Goal: Task Accomplishment & Management: Manage account settings

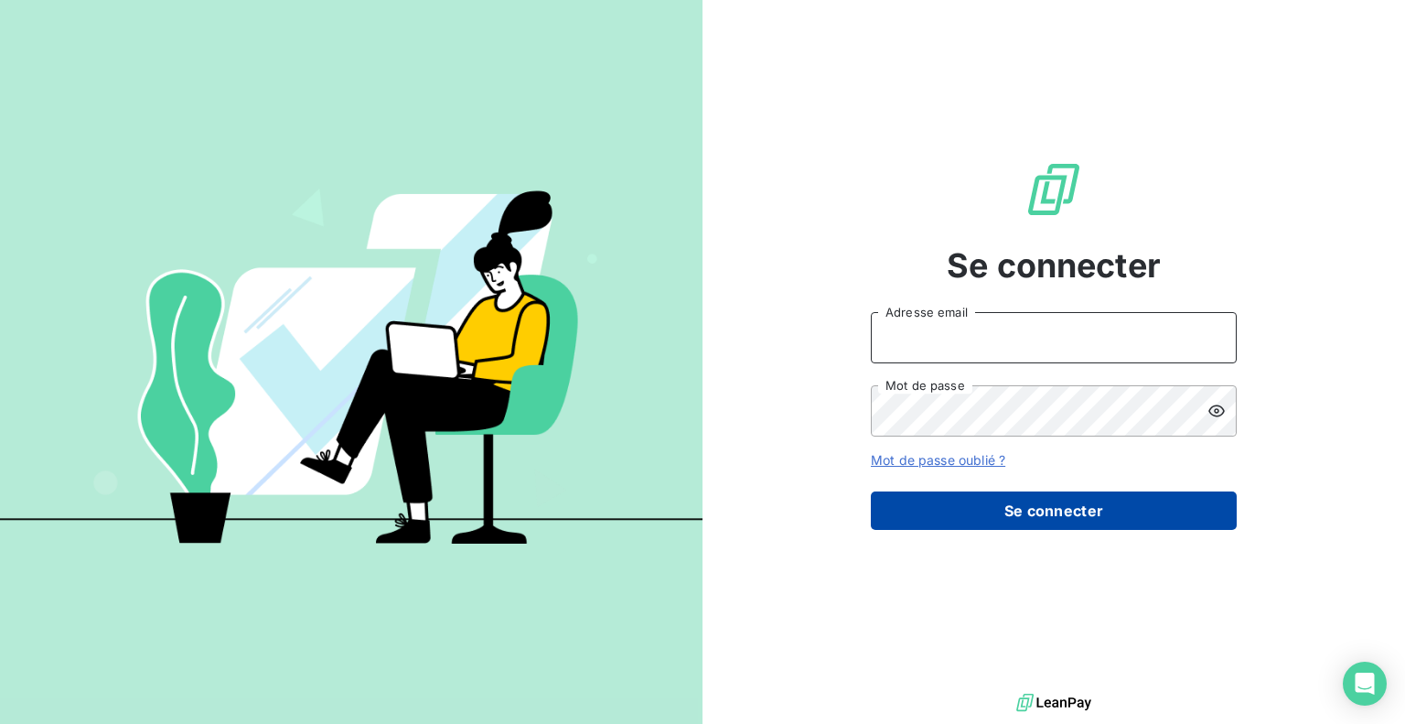
type input "[EMAIL_ADDRESS][DOMAIN_NAME]"
click at [976, 515] on button "Se connecter" at bounding box center [1054, 510] width 366 height 38
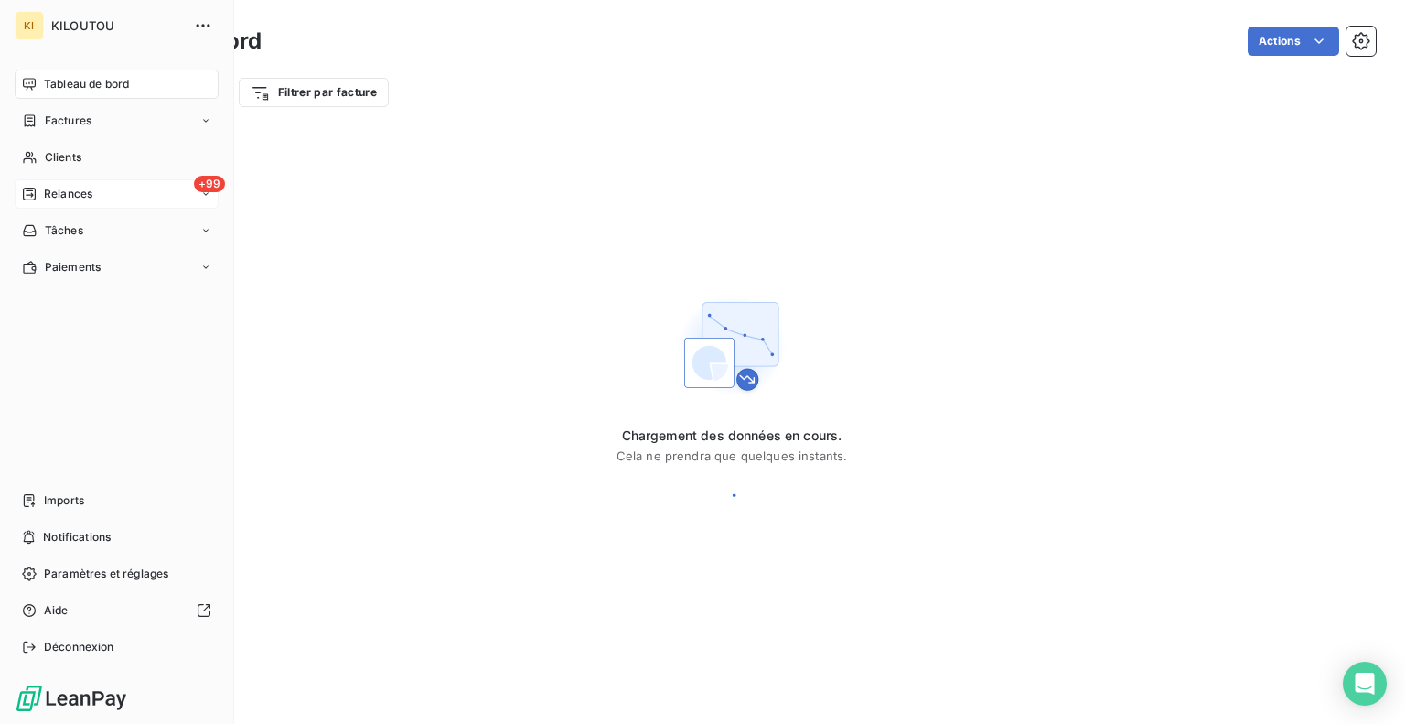
click at [72, 191] on span "Relances" at bounding box center [68, 194] width 48 height 16
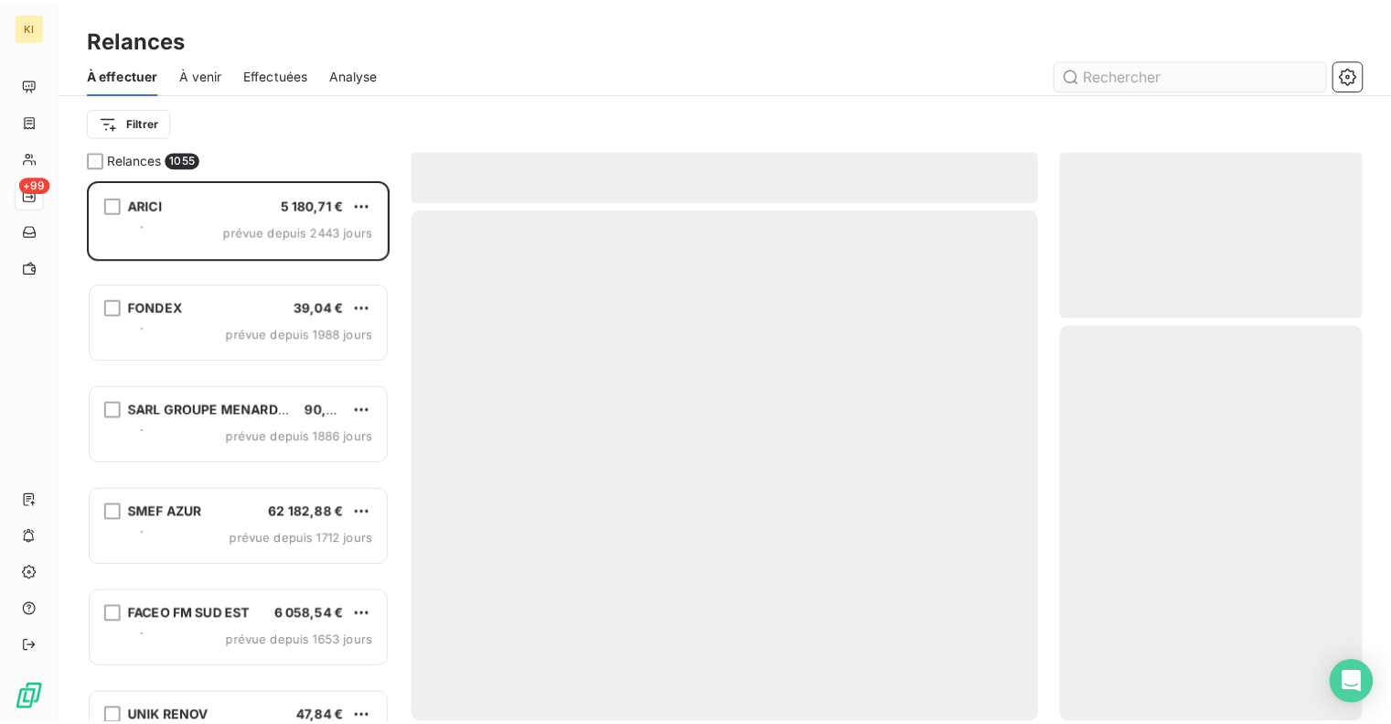
scroll to position [531, 291]
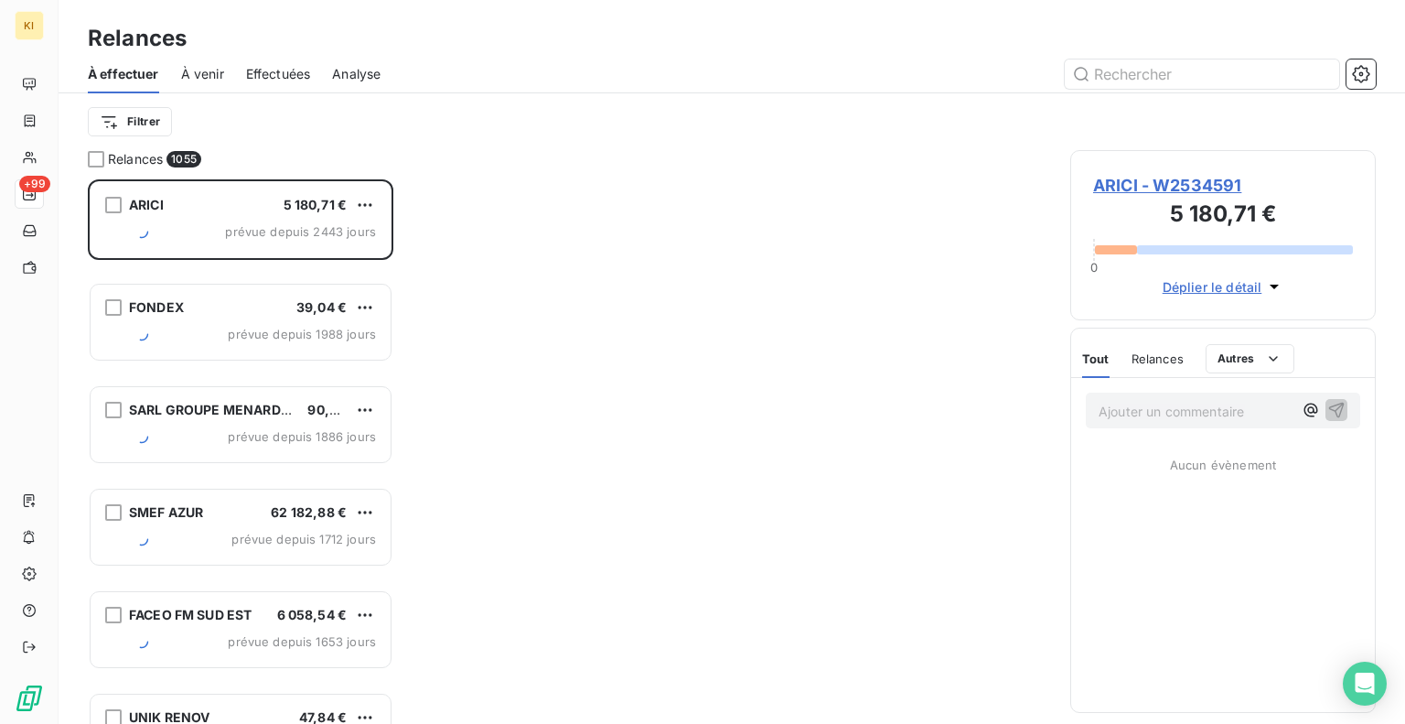
click at [1376, 79] on div "À effectuer À venir Effectuées Analyse" at bounding box center [732, 74] width 1347 height 38
click at [1367, 75] on icon "button" at bounding box center [1360, 73] width 17 height 17
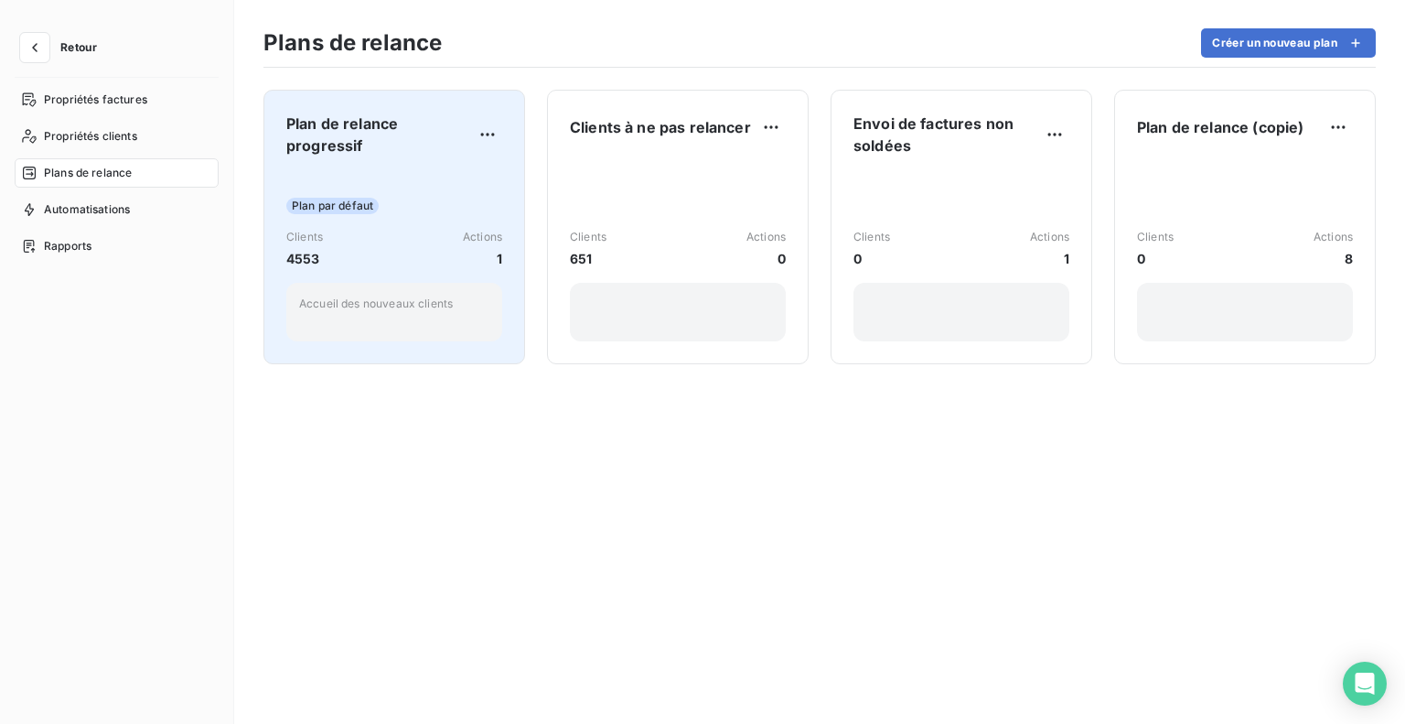
click at [392, 160] on div "Plan de relance progressif Plan par défaut Clients 4553 Actions 1 Accueil des n…" at bounding box center [394, 227] width 216 height 229
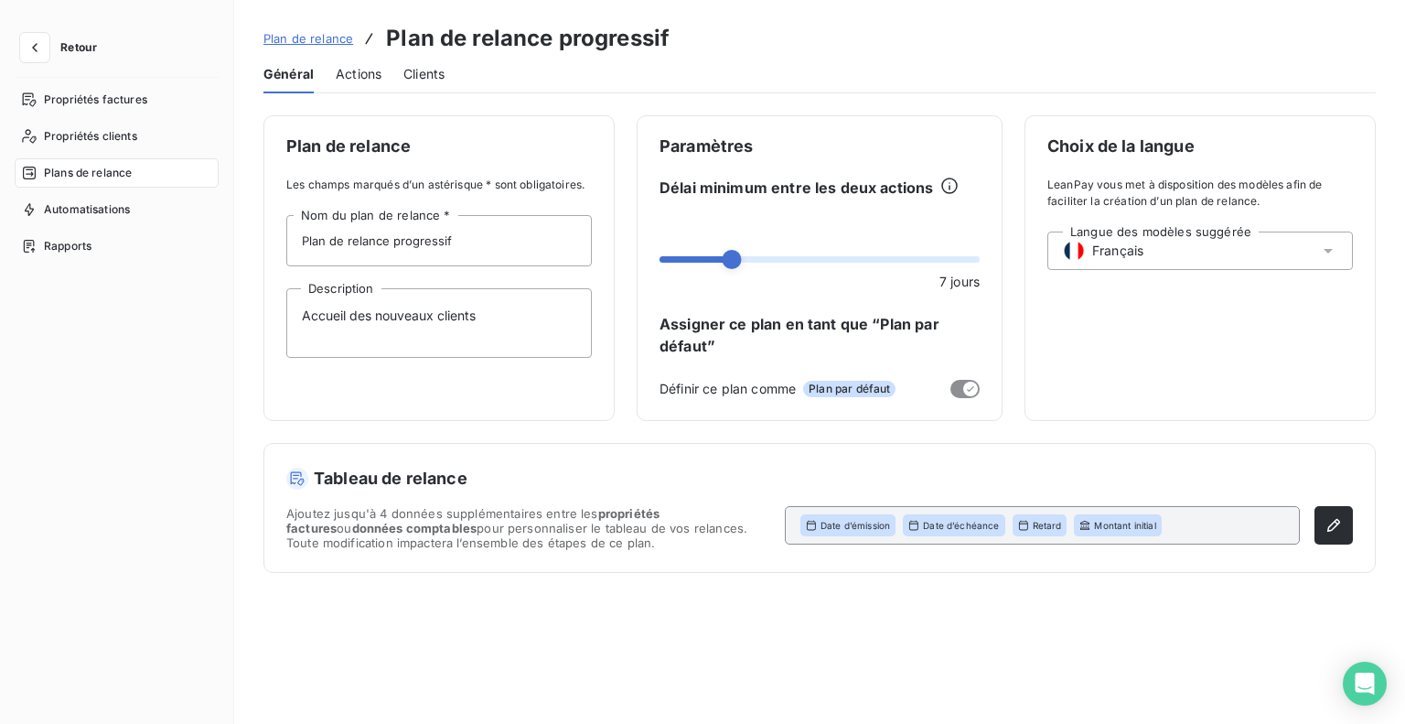
click at [358, 73] on span "Actions" at bounding box center [359, 74] width 46 height 18
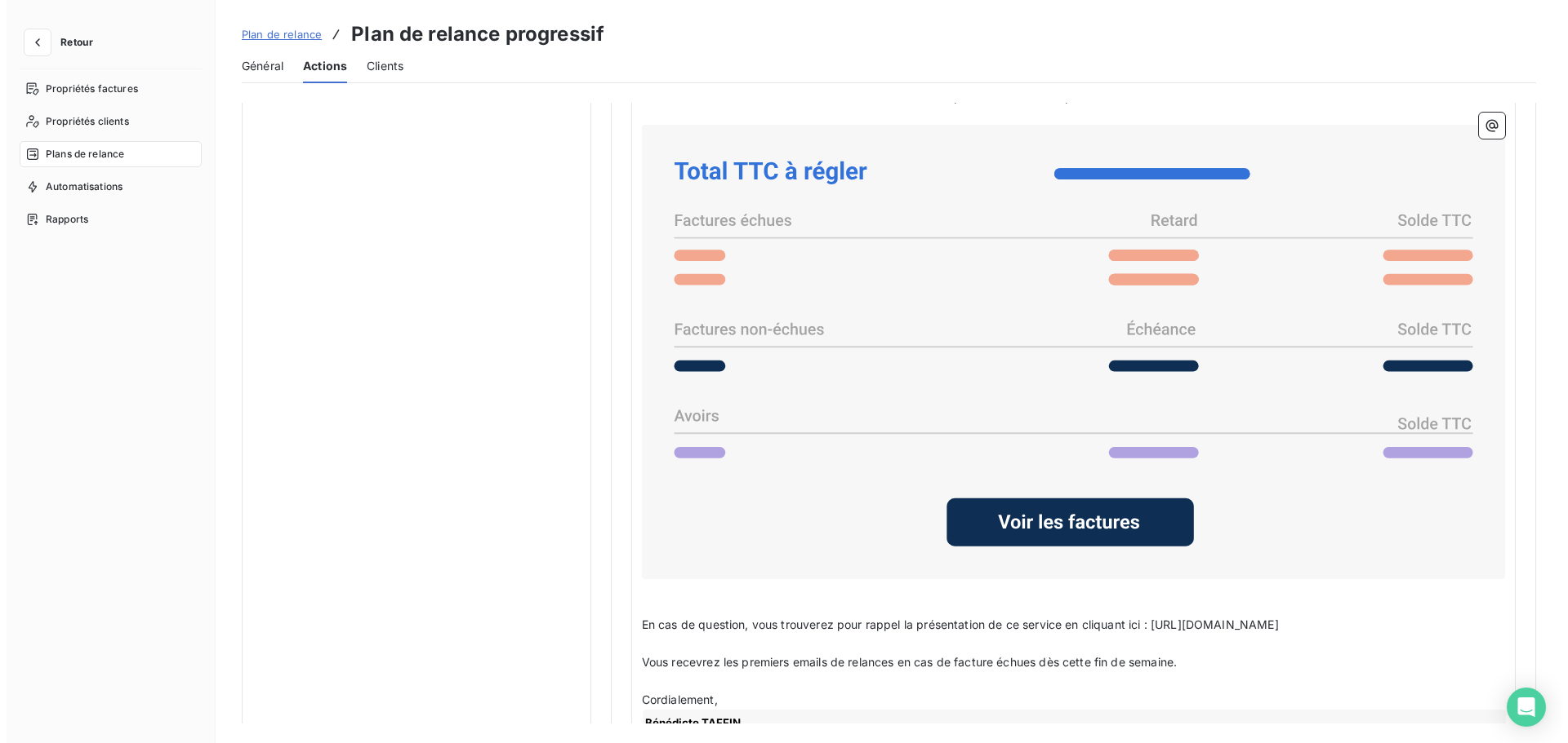
scroll to position [1340, 0]
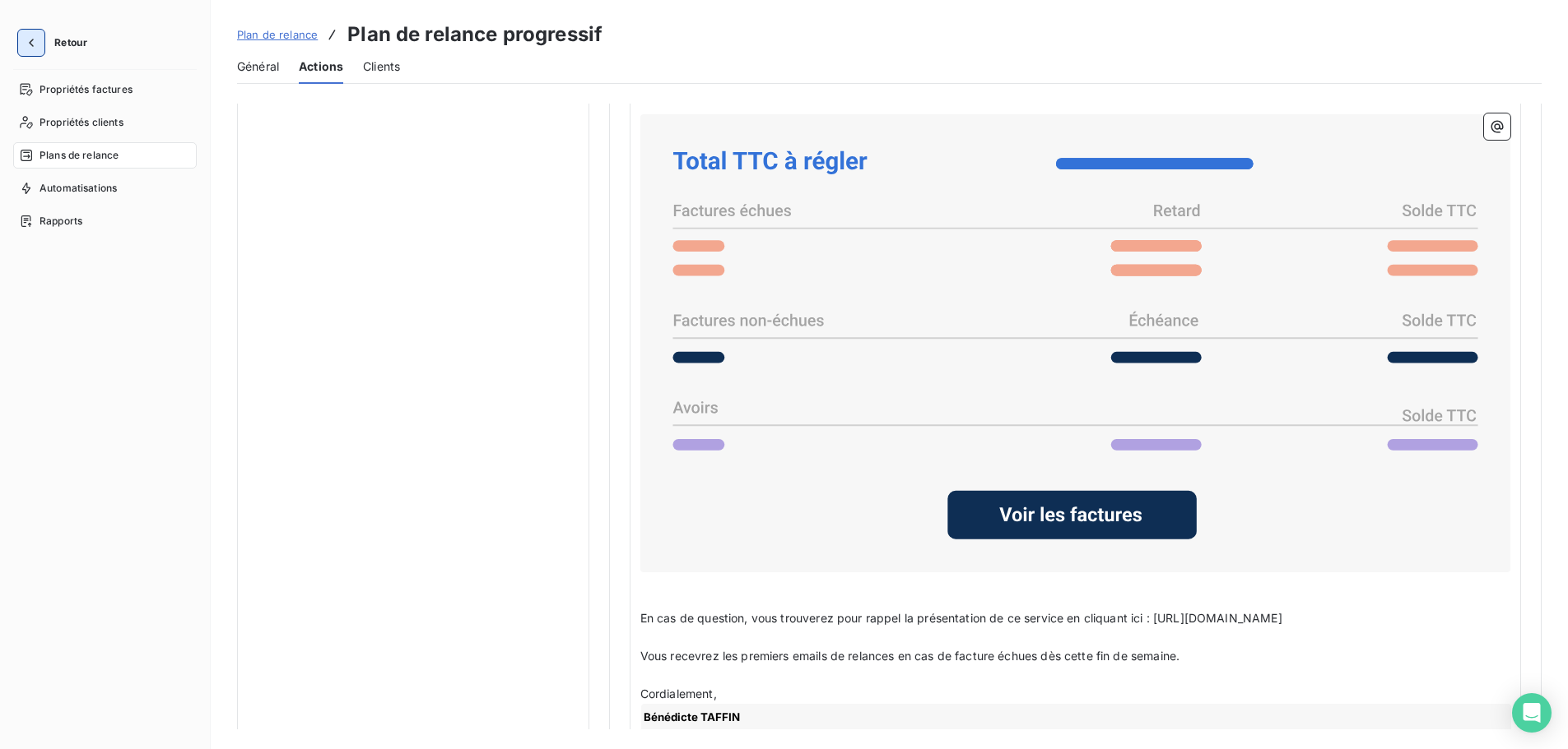
click at [28, 40] on icon "button" at bounding box center [31, 42] width 16 height 16
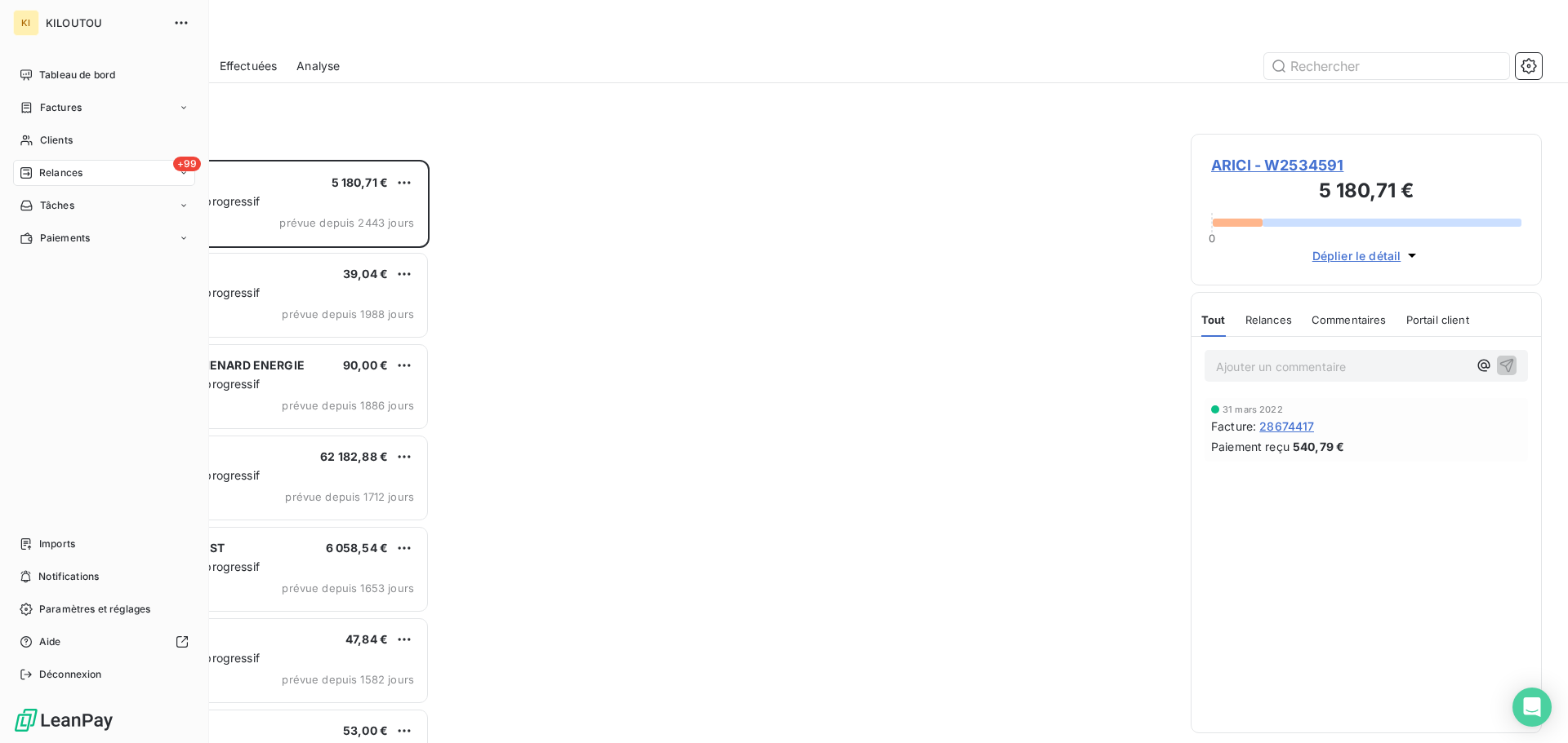
scroll to position [571, 339]
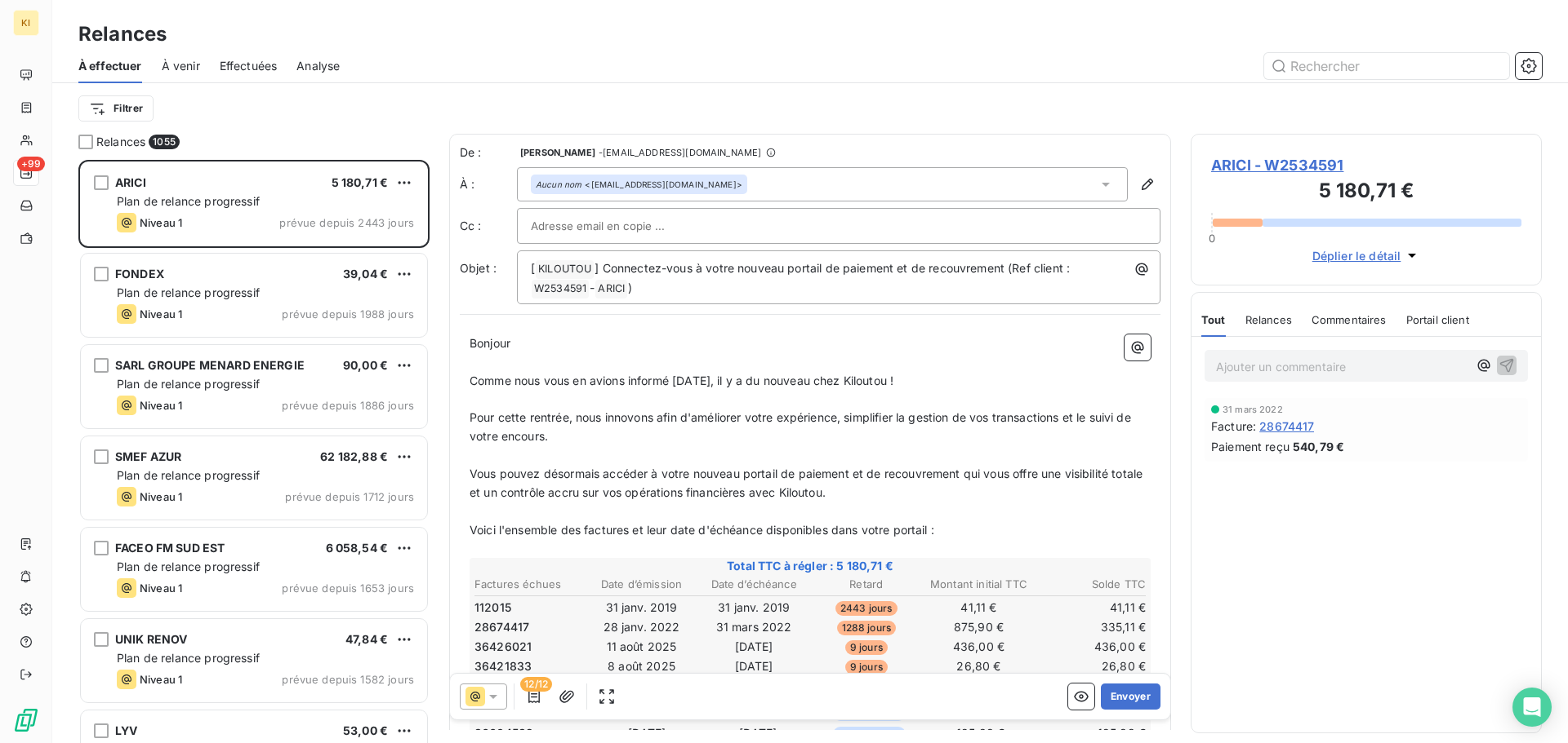
click at [235, 61] on span "Effectuées" at bounding box center [248, 66] width 58 height 16
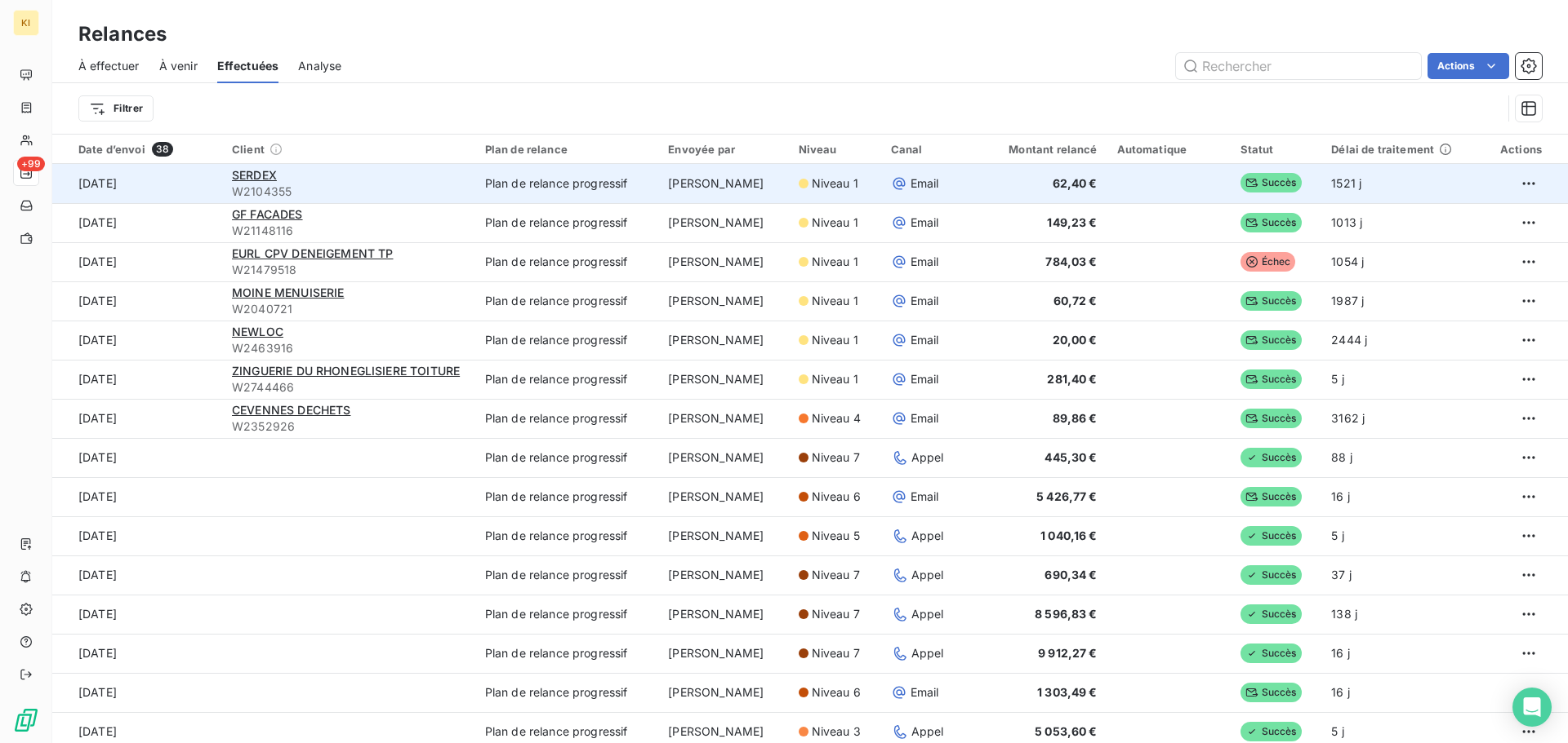
click at [552, 181] on td "Plan de relance progressif" at bounding box center [567, 184] width 184 height 39
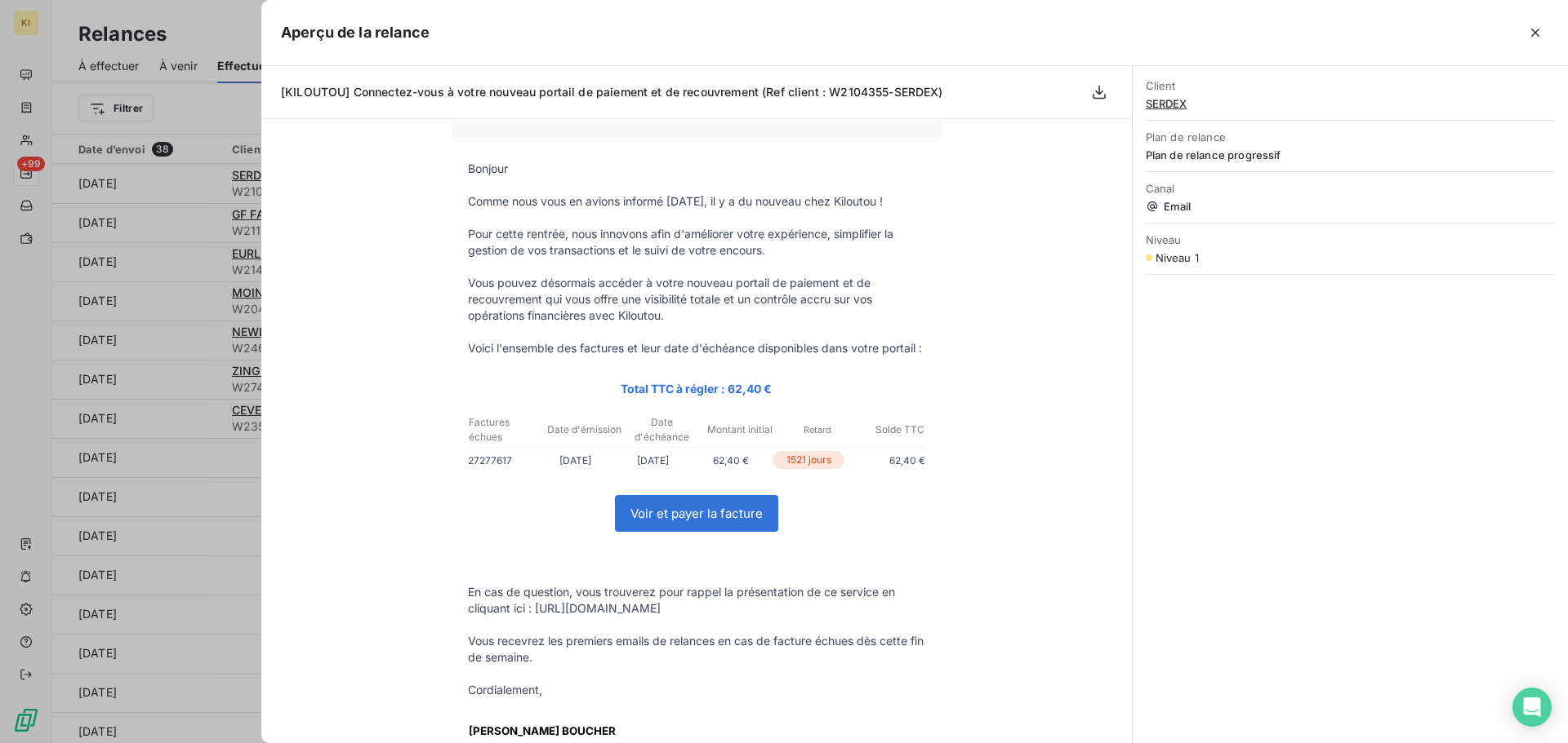
scroll to position [81, 0]
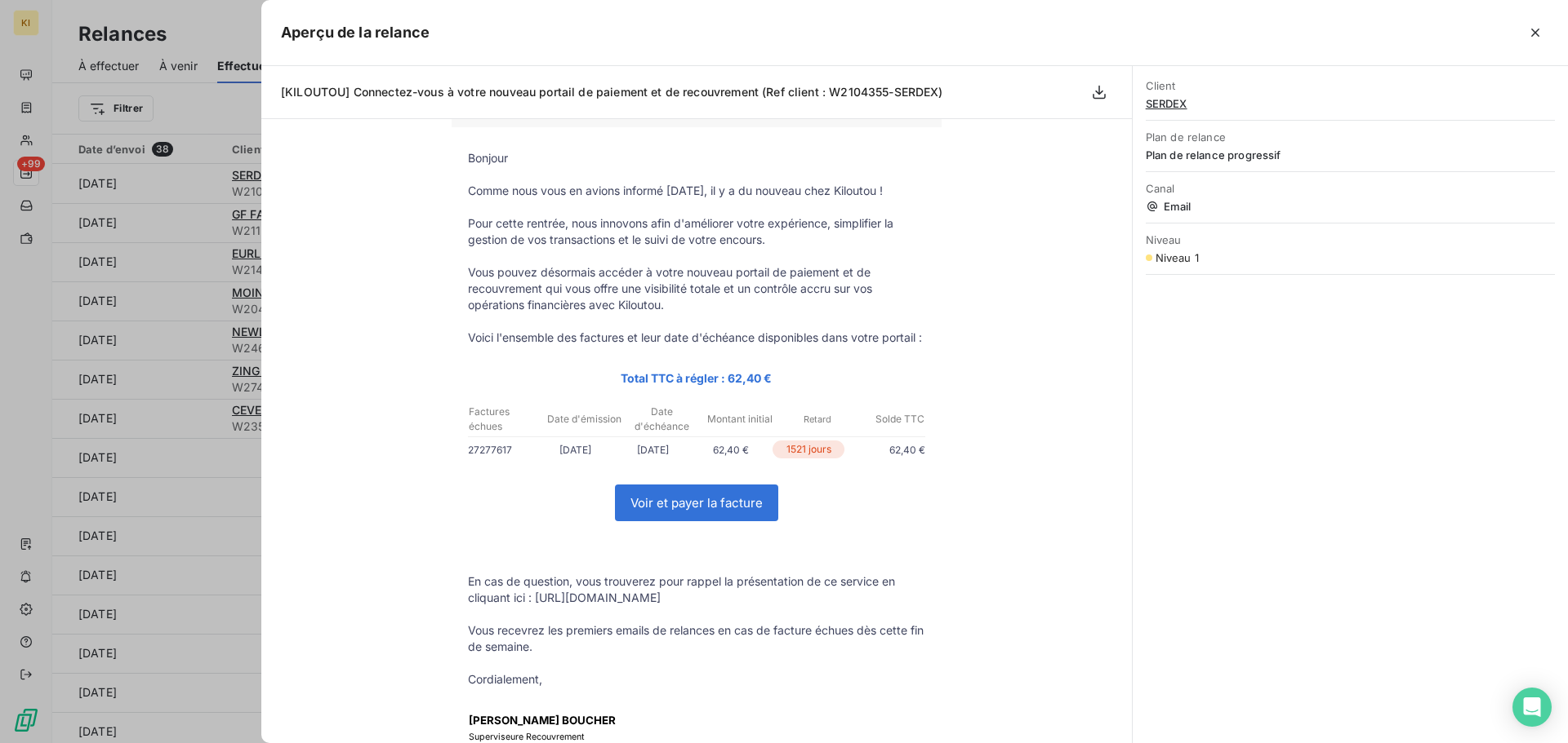
click at [212, 115] on div at bounding box center [784, 371] width 1568 height 743
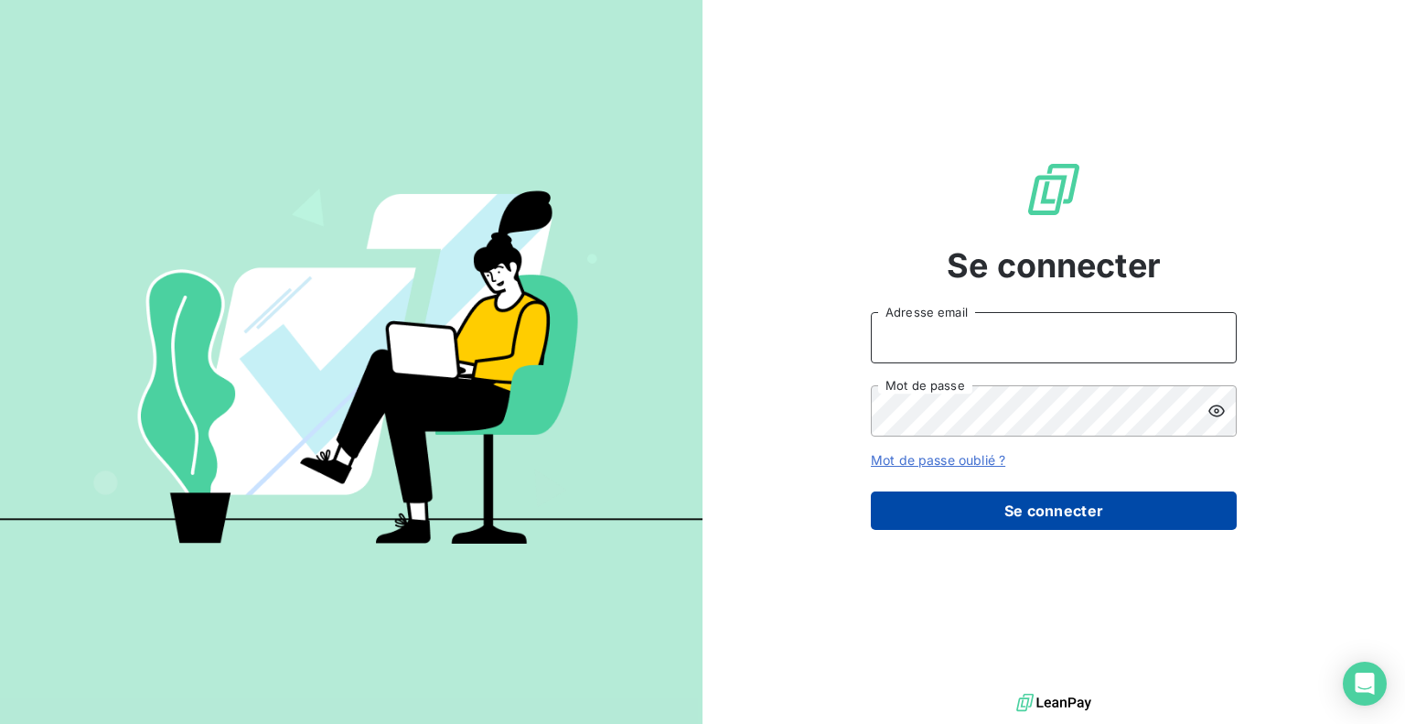
type input "[EMAIL_ADDRESS][DOMAIN_NAME]"
click at [1036, 521] on button "Se connecter" at bounding box center [1054, 510] width 366 height 38
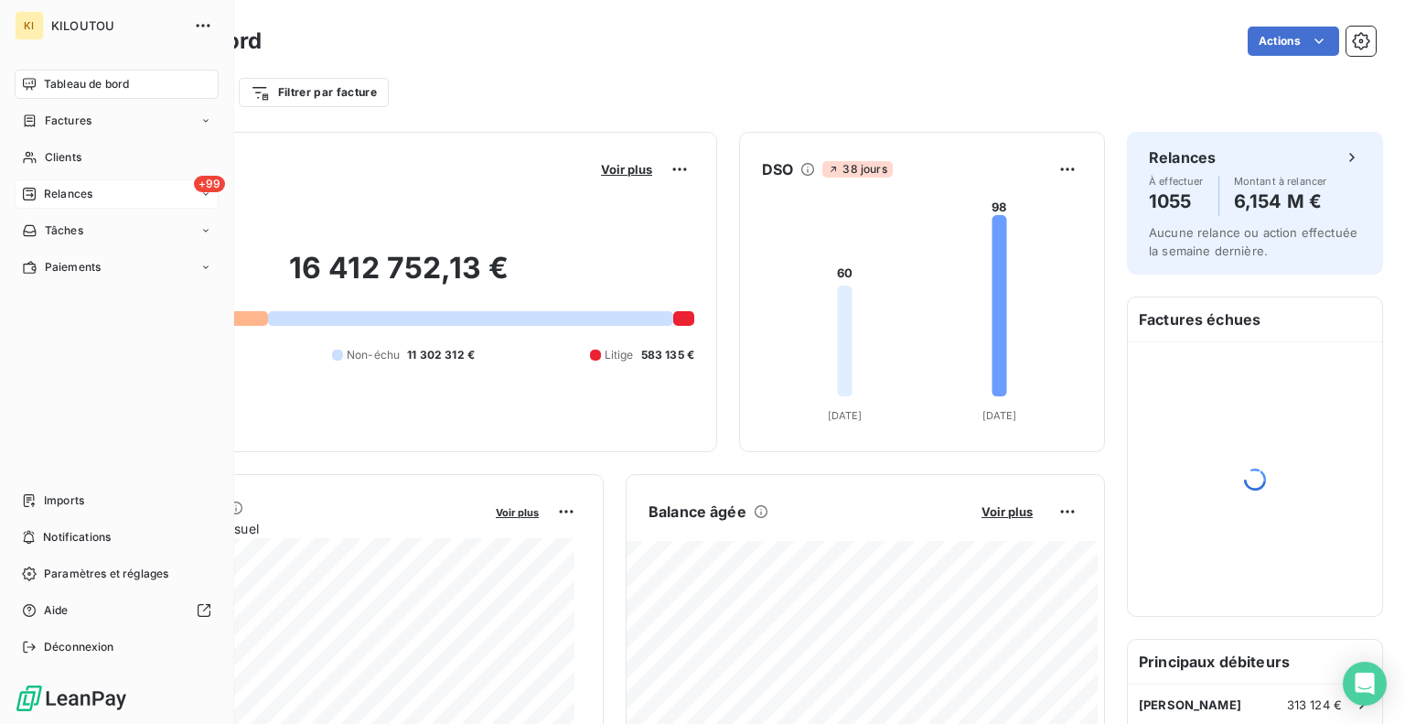
click at [46, 189] on span "Relances" at bounding box center [68, 194] width 48 height 16
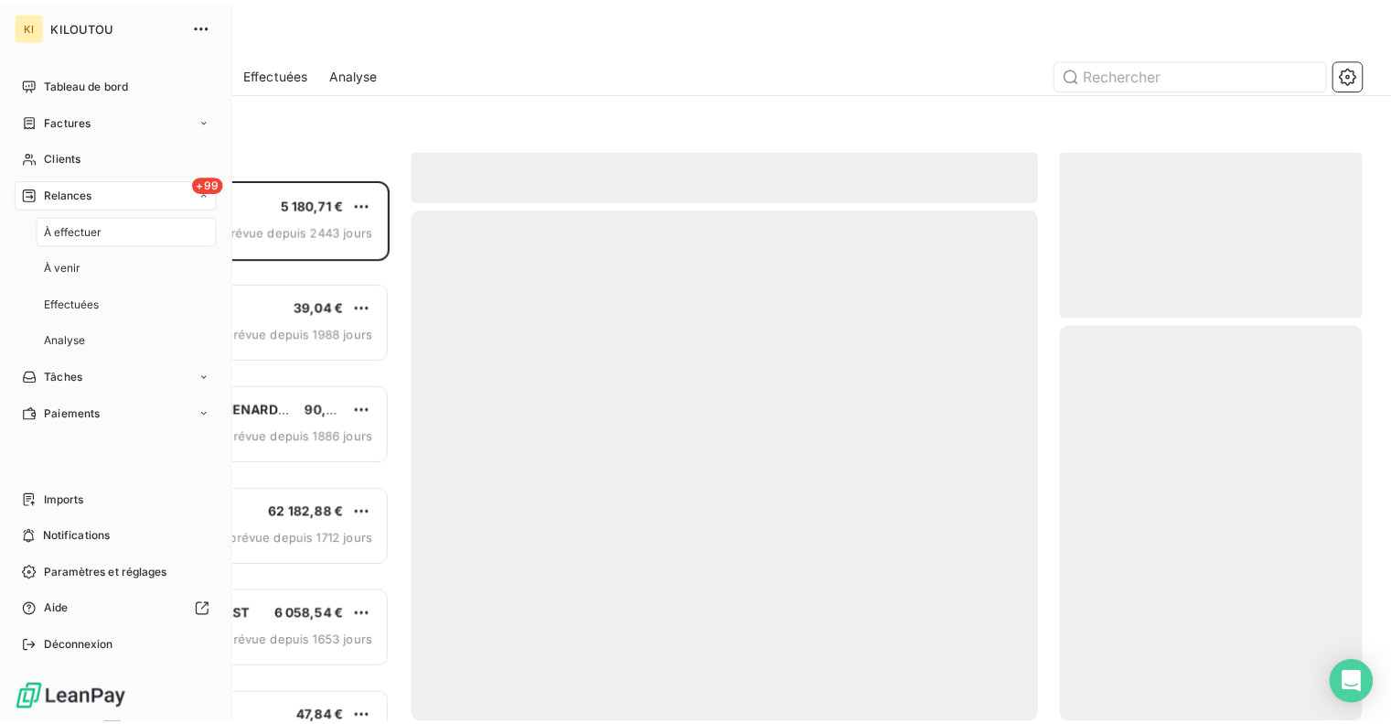
scroll to position [531, 291]
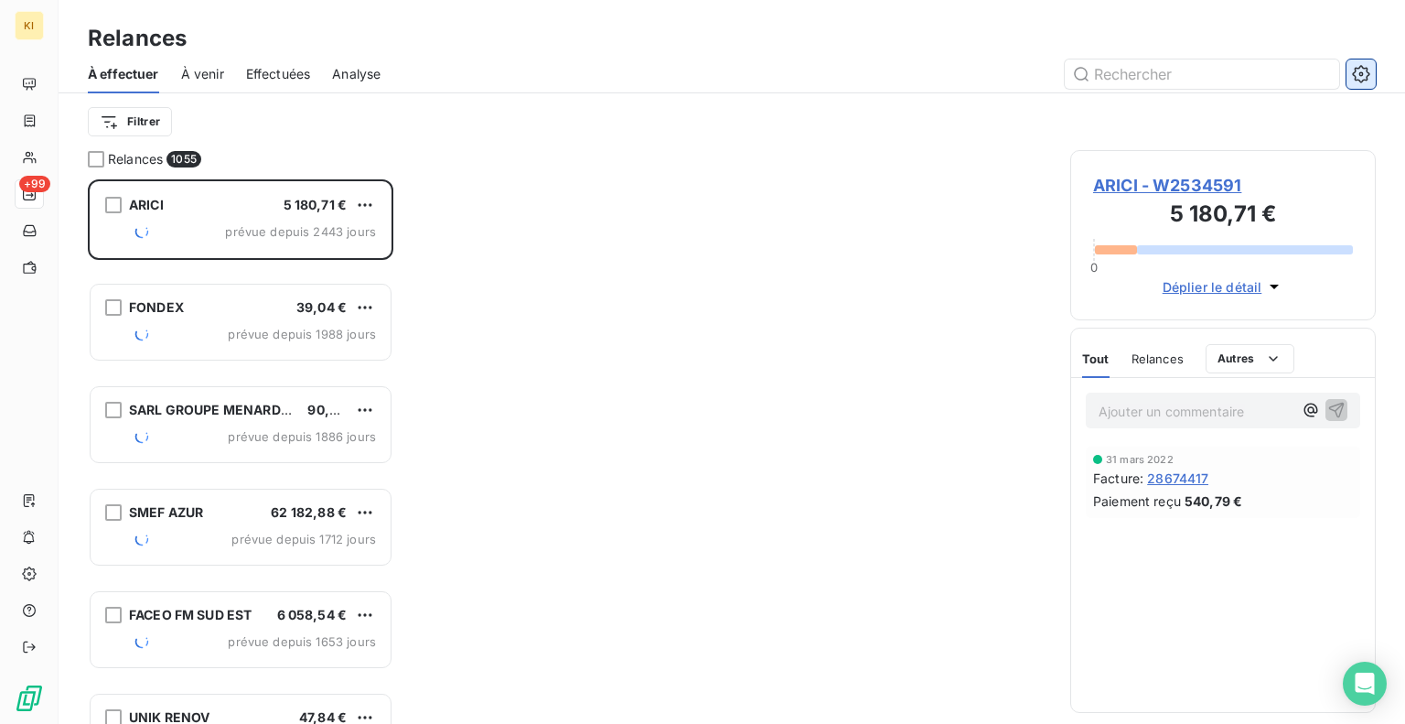
click at [1367, 70] on icon "button" at bounding box center [1360, 73] width 17 height 17
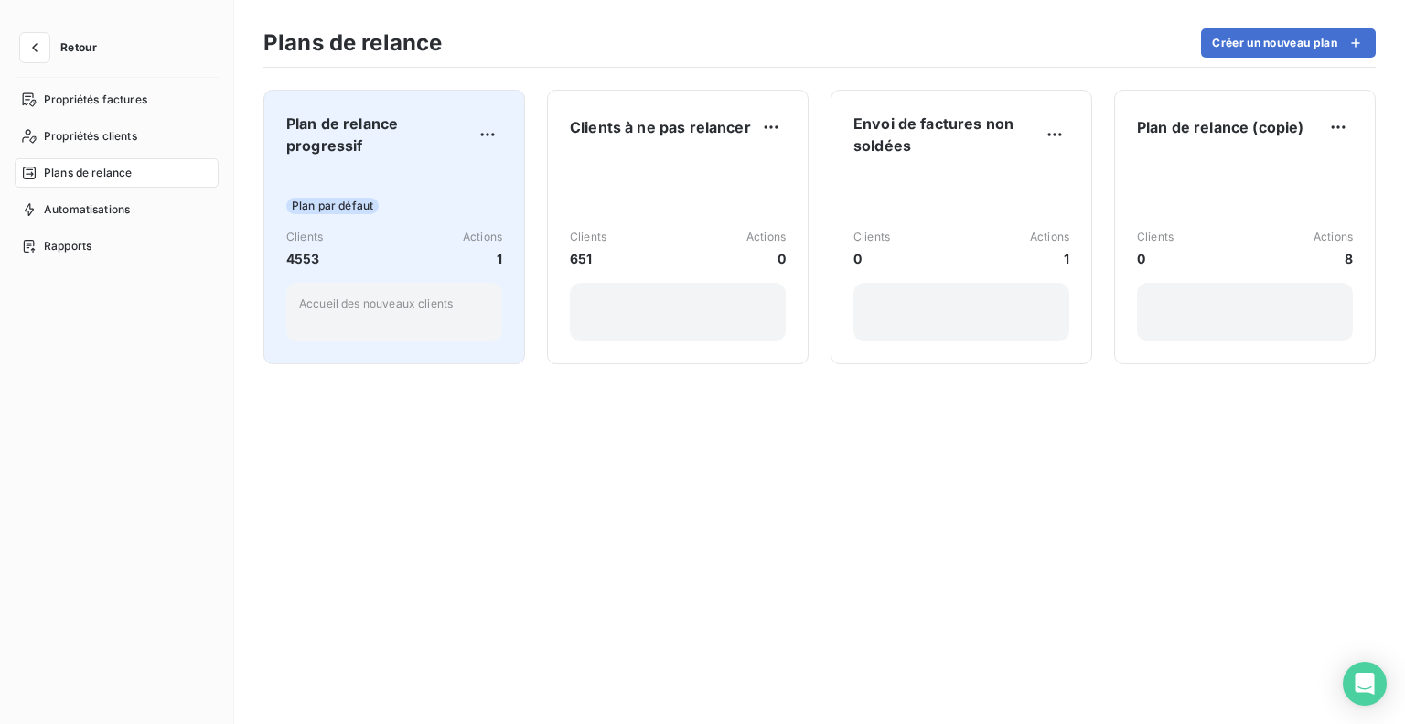
click at [434, 113] on span "Plan de relance progressif" at bounding box center [379, 135] width 187 height 44
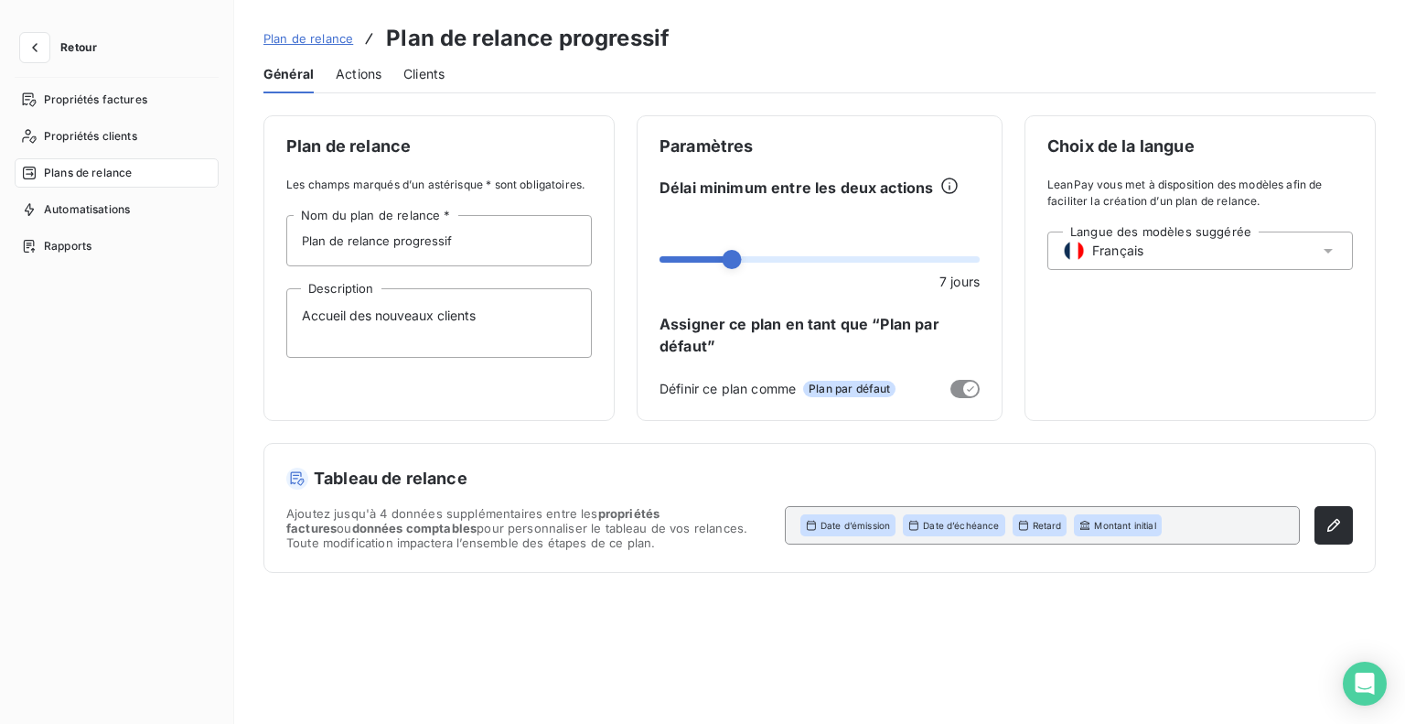
click at [350, 76] on span "Actions" at bounding box center [359, 74] width 46 height 18
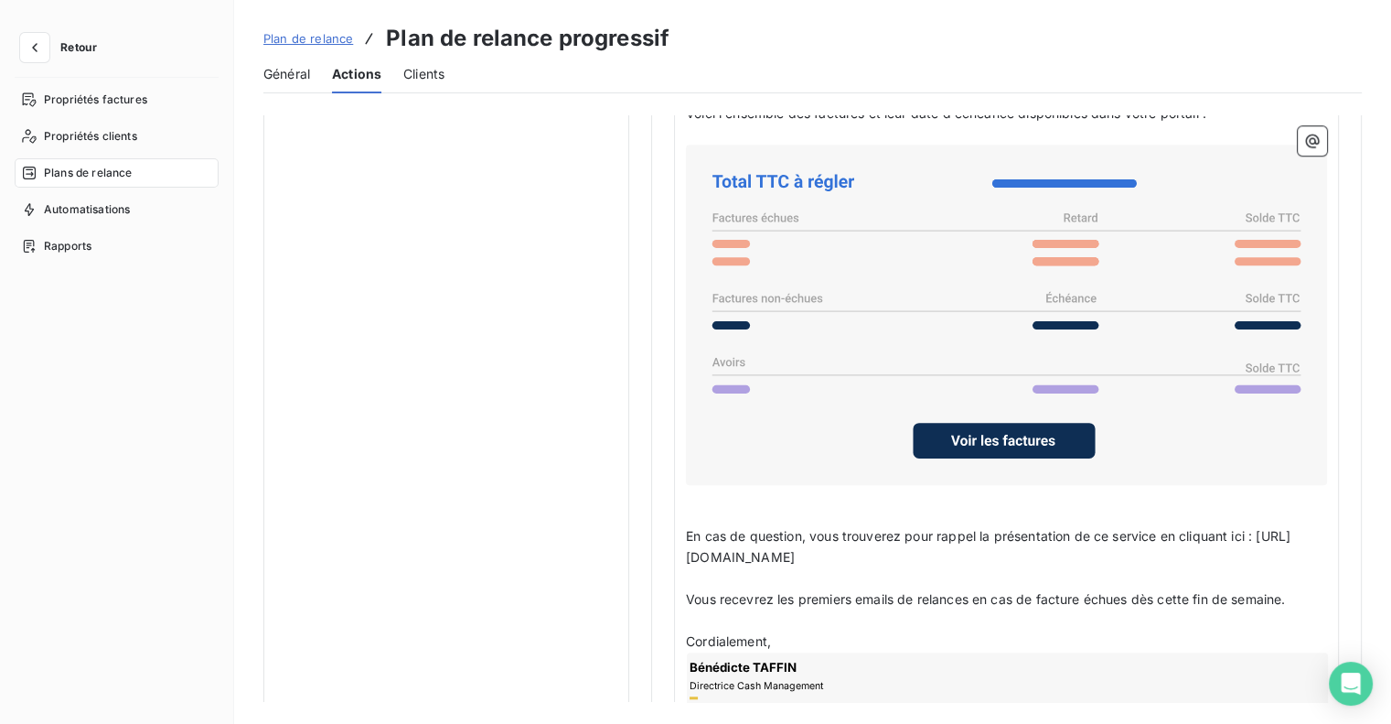
scroll to position [1510, 0]
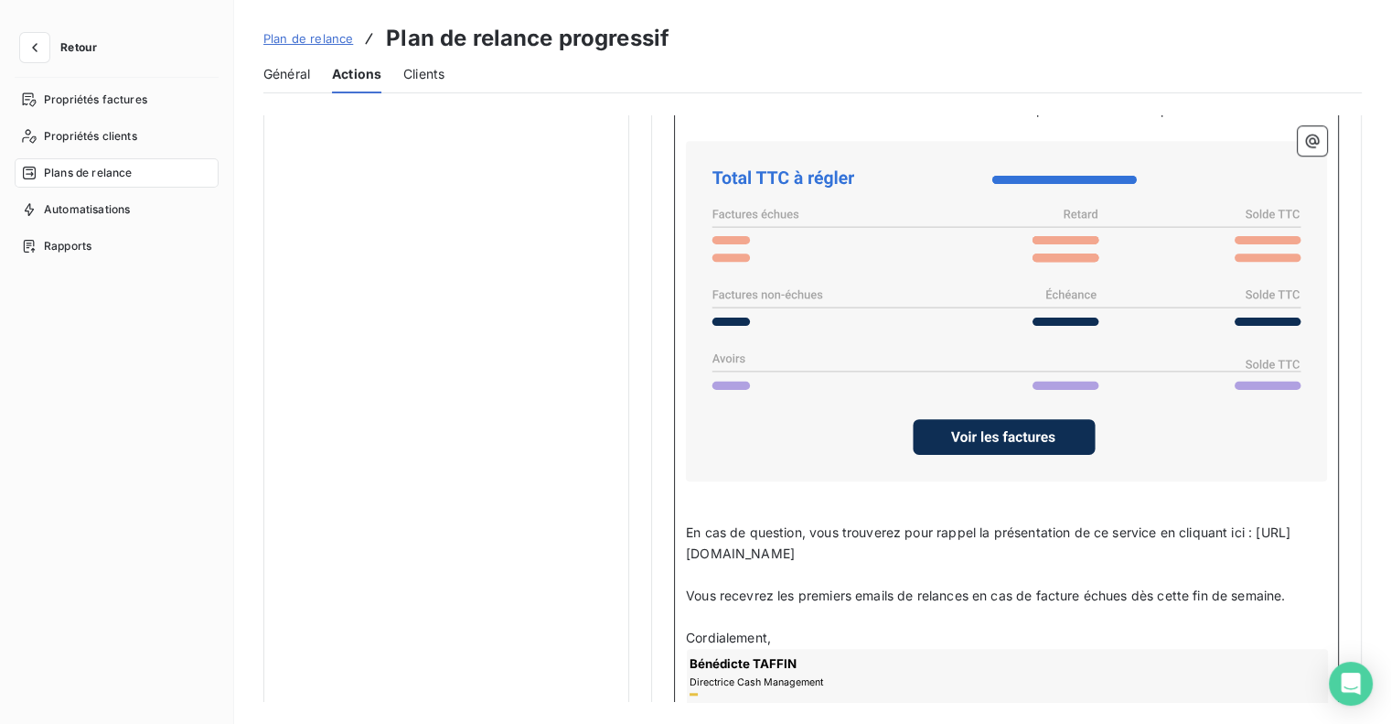
click at [799, 522] on p "En cas de question, vous trouverez pour rappel la présentation de ce service en…" at bounding box center [1006, 543] width 641 height 42
click at [689, 526] on span "En cas de question, vous trouverez pour rappel la présentation de ce service en…" at bounding box center [988, 542] width 605 height 37
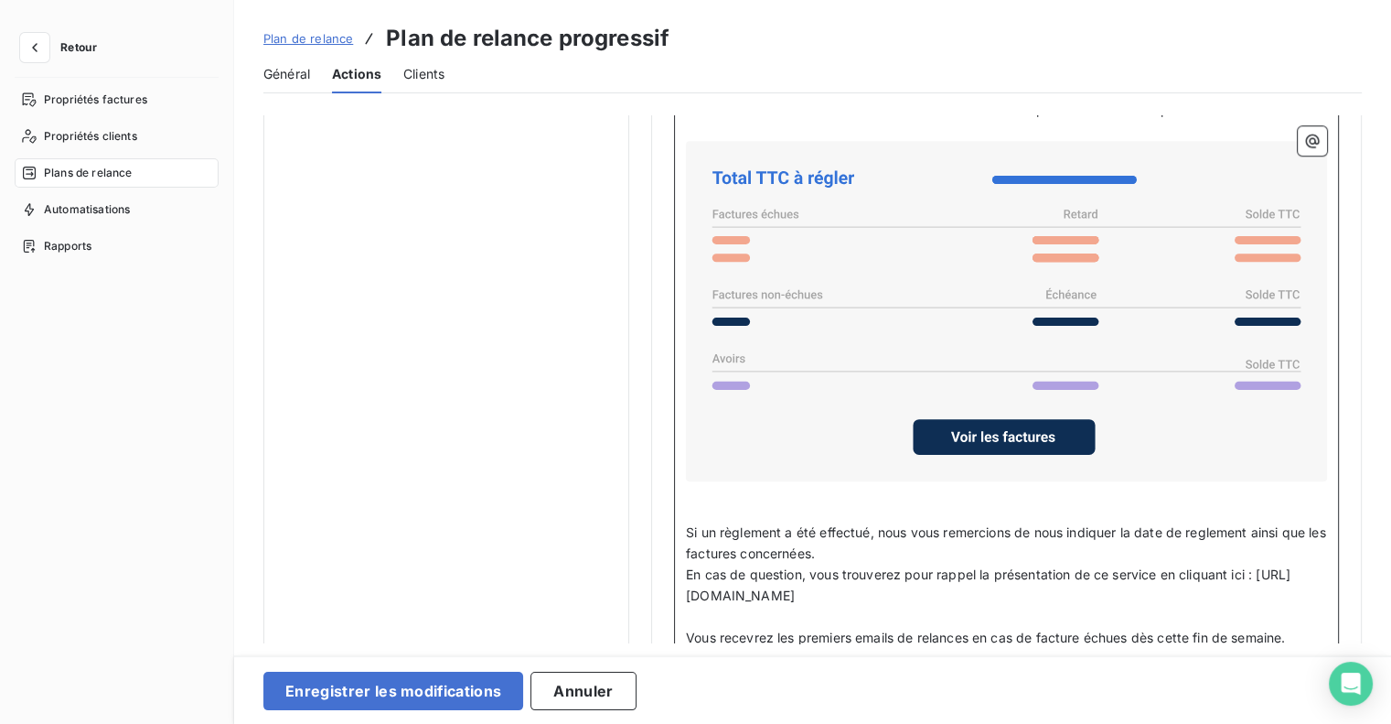
click at [1231, 526] on span "Si un règlement a été effectué, nous vous remercions de nous indiquer la date d…" at bounding box center [1008, 542] width 644 height 37
click at [871, 546] on p "Si un règlement a été effectué, nous vous remercions de nous indiquer la date d…" at bounding box center [1006, 543] width 641 height 42
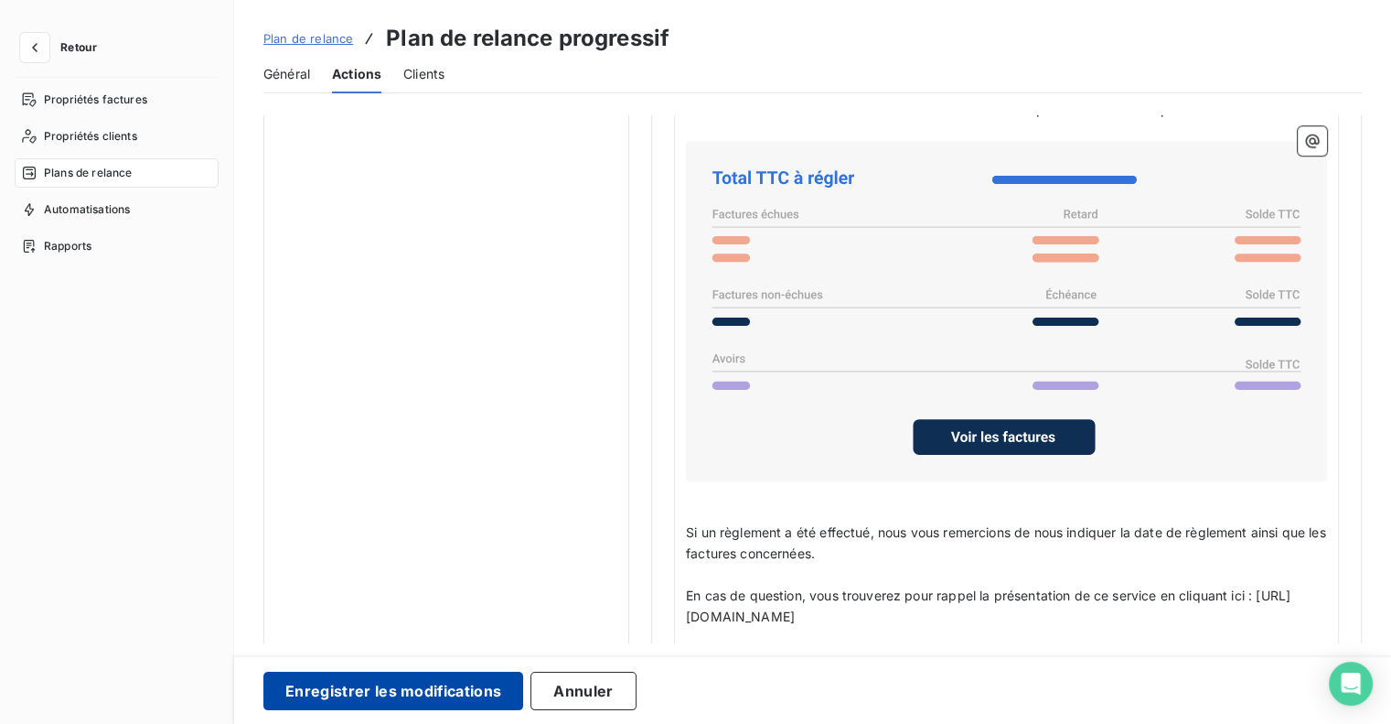
click at [380, 694] on button "Enregistrer les modifications" at bounding box center [393, 691] width 260 height 38
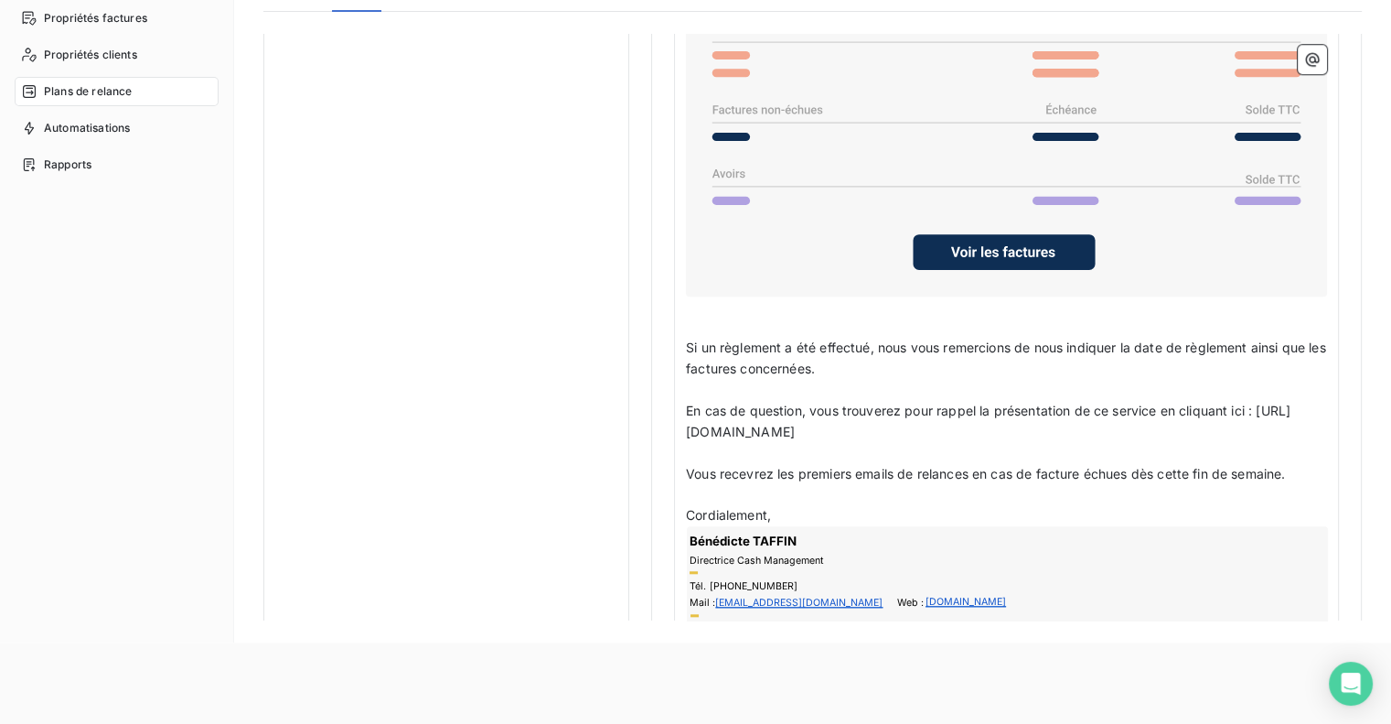
scroll to position [61, 0]
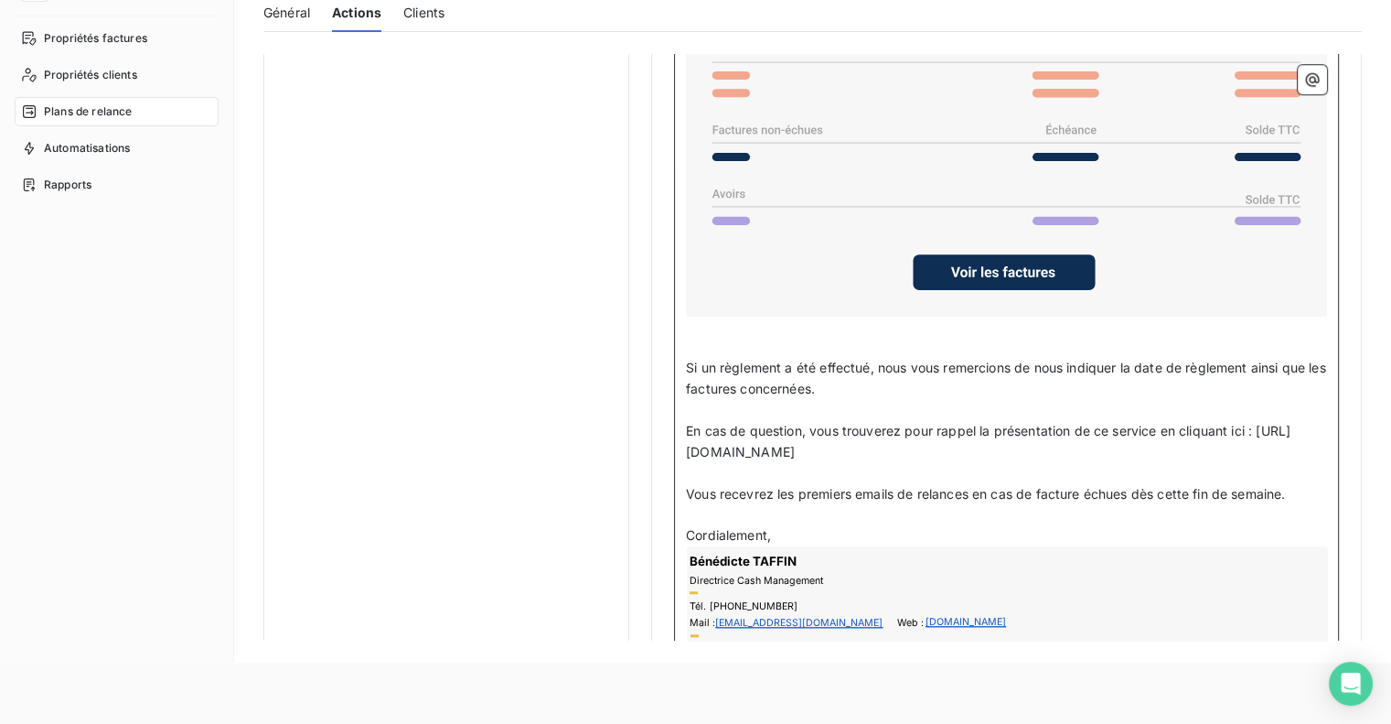
click at [790, 532] on p "Cordialement," at bounding box center [1006, 535] width 641 height 21
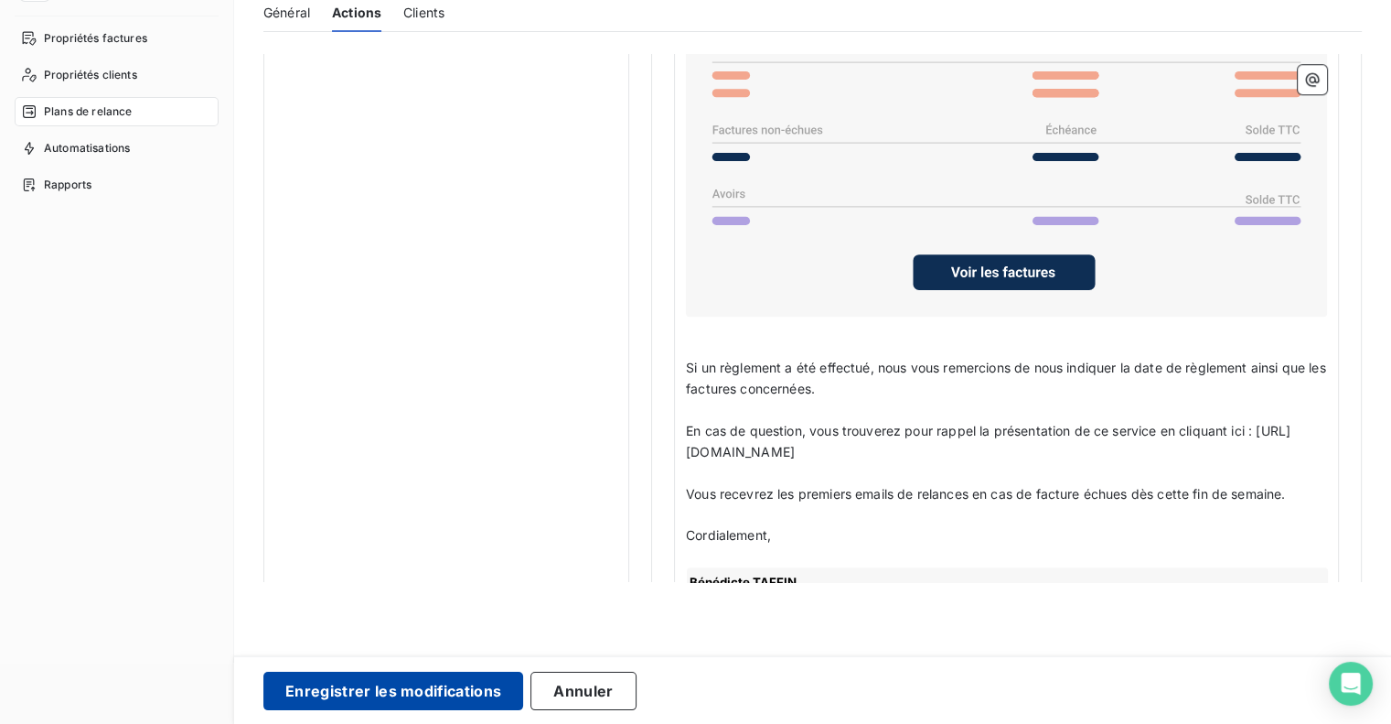
click at [313, 698] on button "Enregistrer les modifications" at bounding box center [393, 691] width 260 height 38
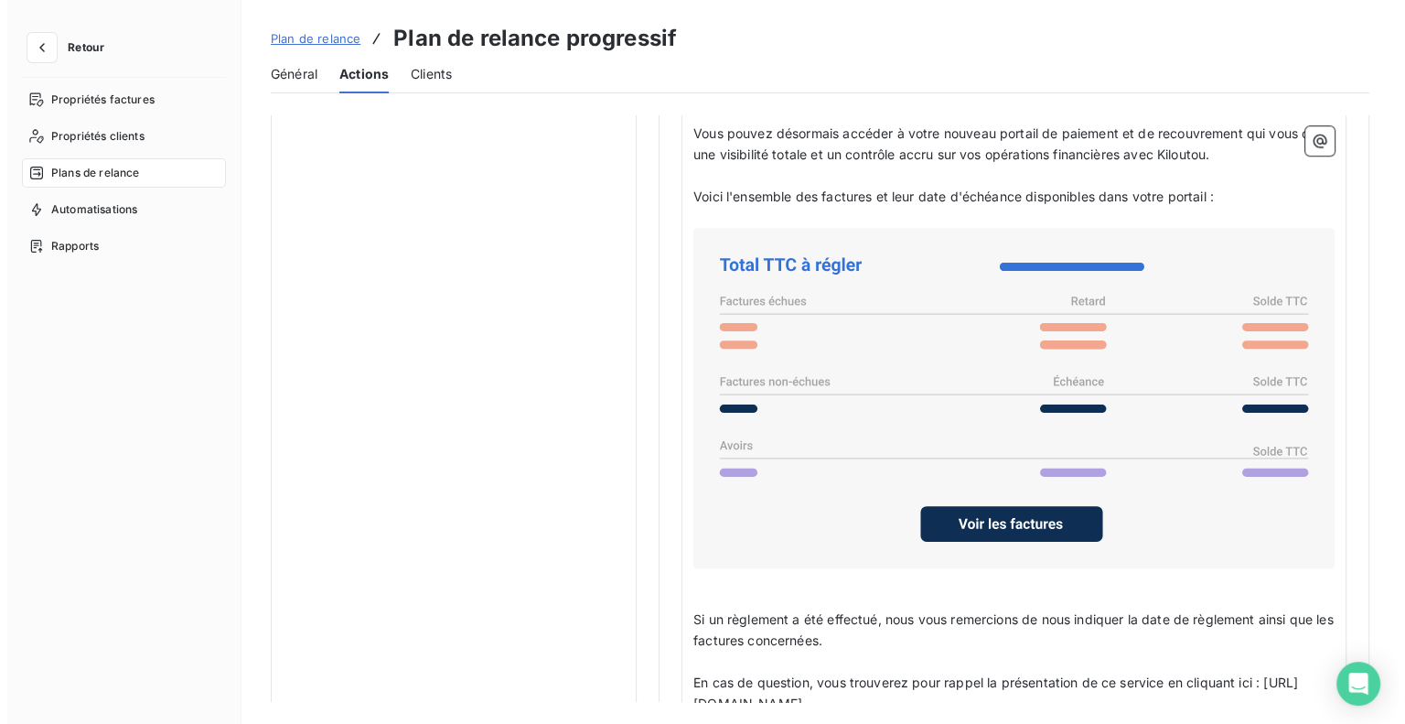
scroll to position [1420, 0]
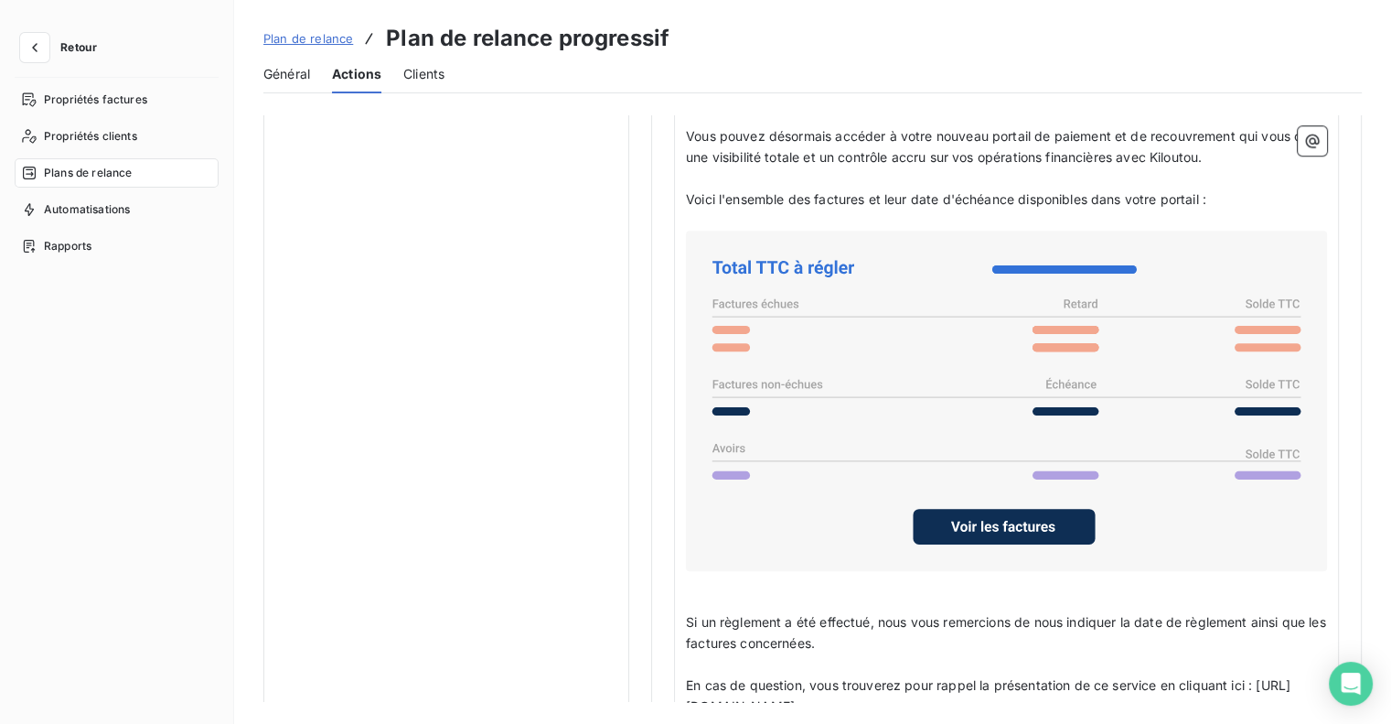
click at [285, 78] on span "Général" at bounding box center [286, 74] width 47 height 18
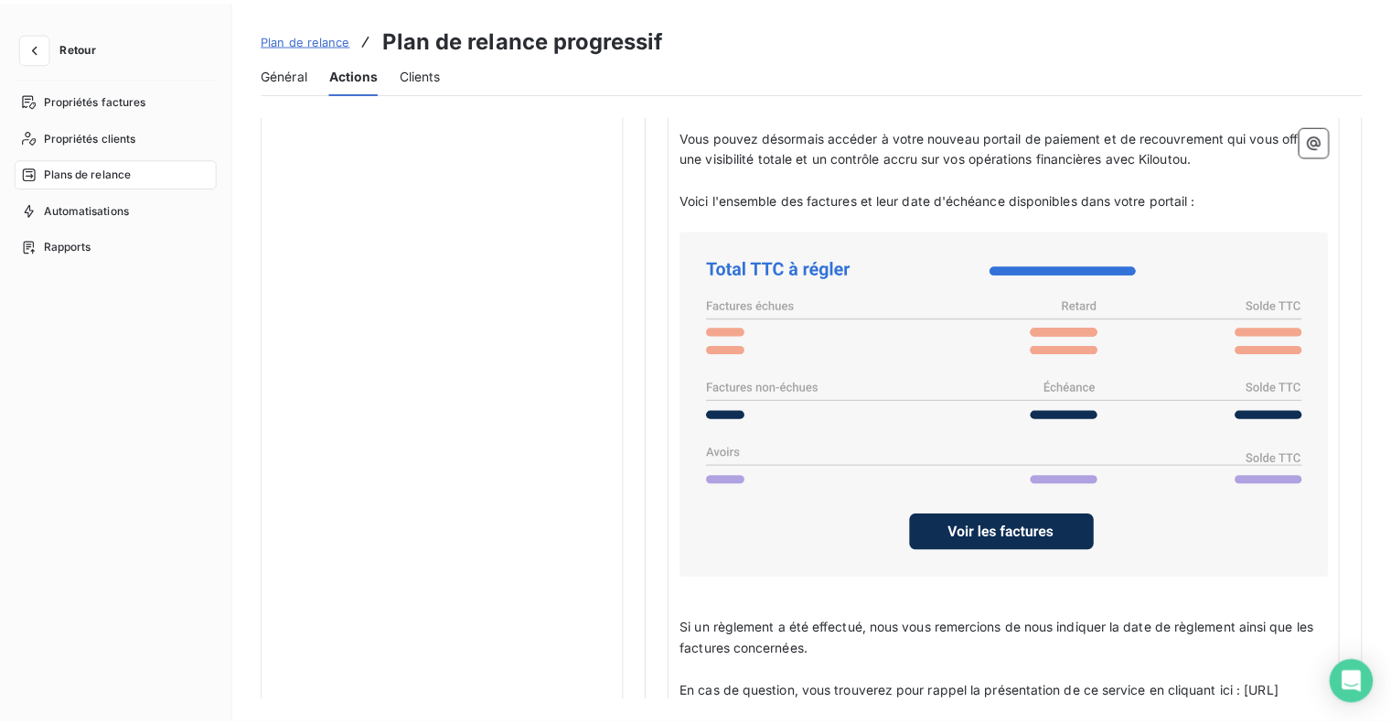
scroll to position [0, 0]
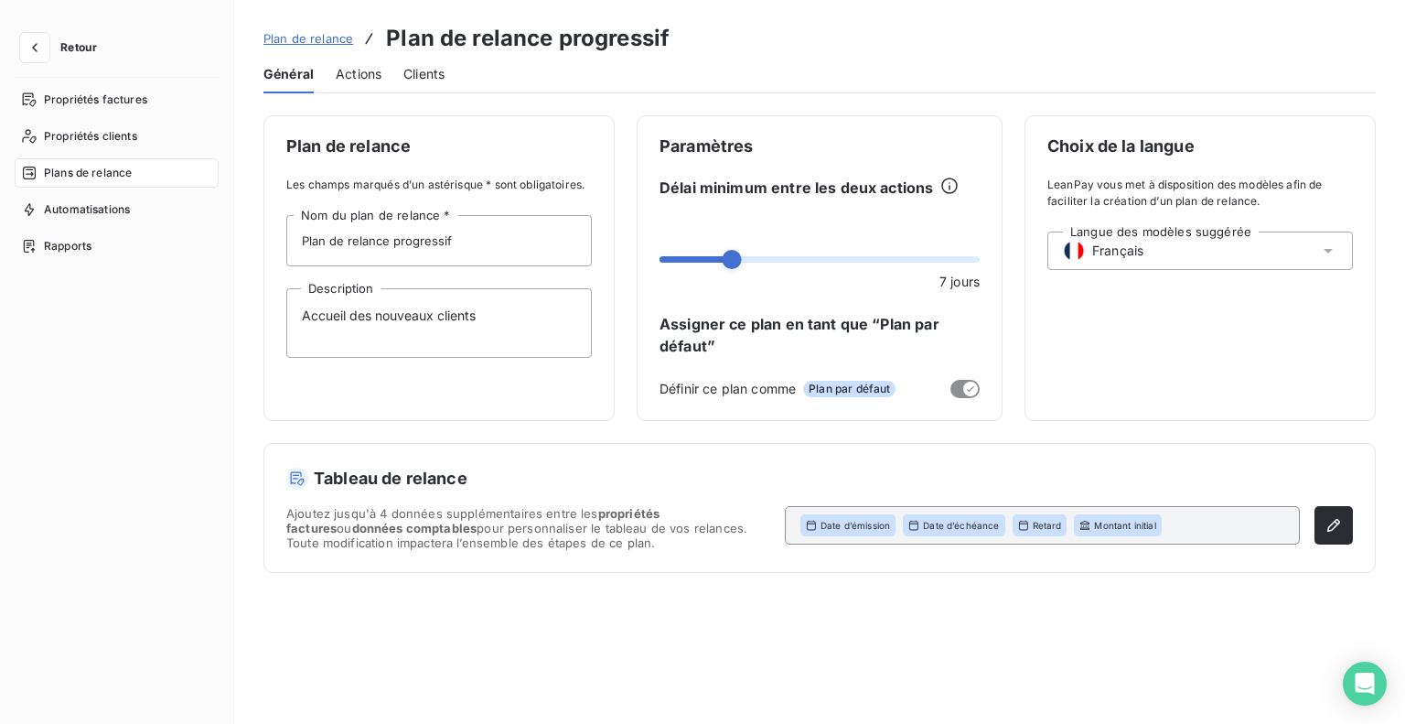
click at [352, 70] on span "Actions" at bounding box center [359, 74] width 46 height 18
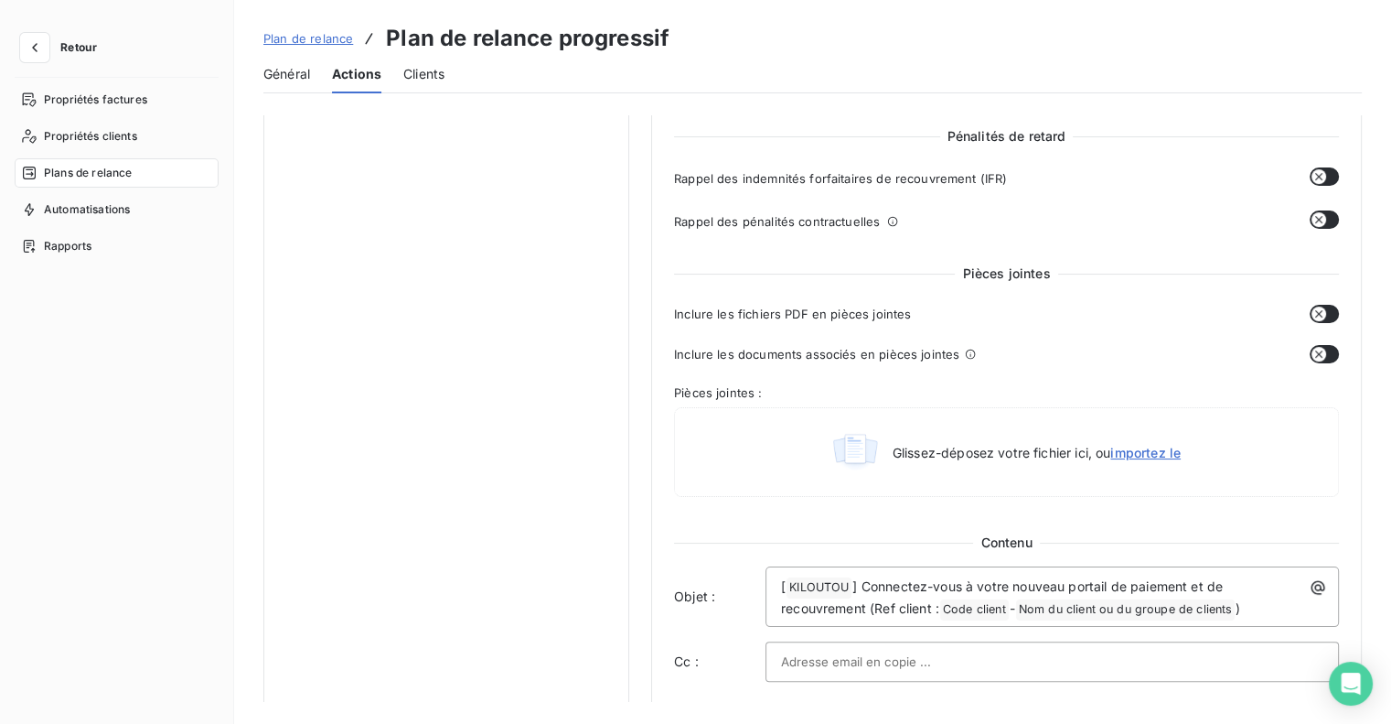
scroll to position [670, 0]
